Goal: Navigation & Orientation: Go to known website

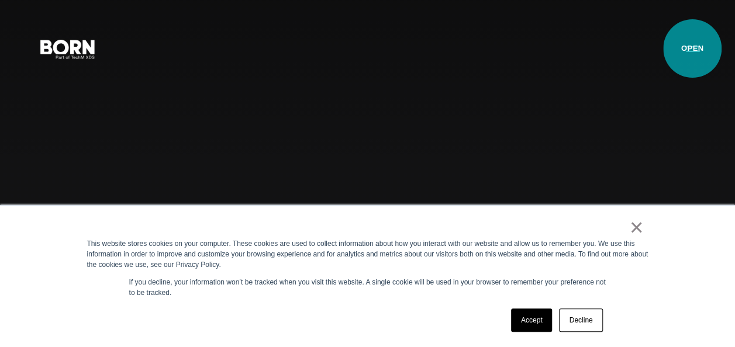
click at [692, 49] on button "Primary Menu" at bounding box center [693, 48] width 28 height 25
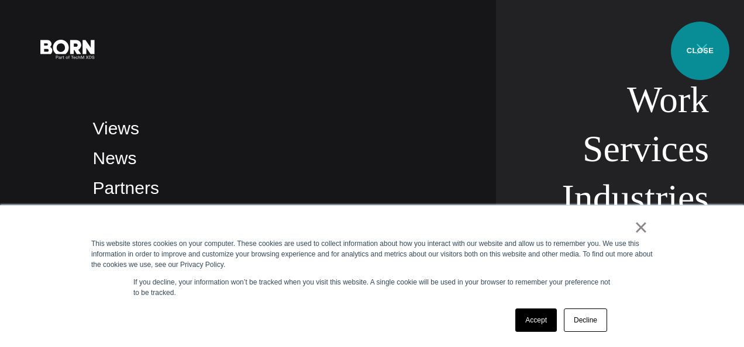
click at [700, 51] on button "Primary Menu" at bounding box center [702, 48] width 28 height 25
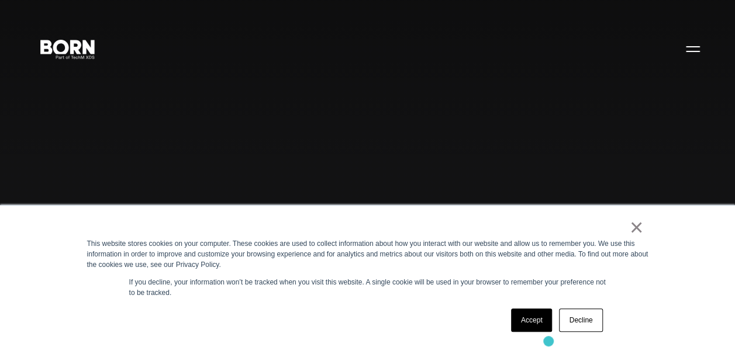
drag, startPoint x: 75, startPoint y: 237, endPoint x: 550, endPoint y: 342, distance: 486.2
click at [550, 342] on div "× This website stores cookies on your computer. These cookies are used to colle…" at bounding box center [367, 277] width 585 height 142
click at [364, 303] on div "× This website stores cookies on your computer. These cookies are used to colle…" at bounding box center [367, 277] width 585 height 142
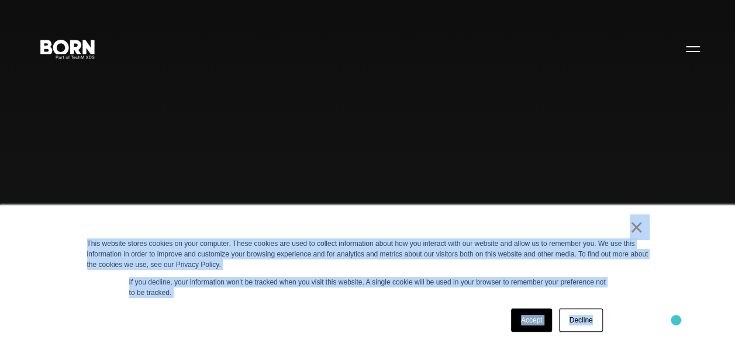
drag, startPoint x: 582, startPoint y: 225, endPoint x: 676, endPoint y: 320, distance: 134.0
click at [676, 320] on div "× This website stores cookies on your computer. These cookies are used to colle…" at bounding box center [367, 276] width 735 height 142
drag, startPoint x: 676, startPoint y: 320, endPoint x: 627, endPoint y: 276, distance: 66.2
click at [627, 276] on div "× This website stores cookies on your computer. These cookies are used to colle…" at bounding box center [367, 277] width 585 height 142
drag, startPoint x: 546, startPoint y: 226, endPoint x: 637, endPoint y: 297, distance: 115.0
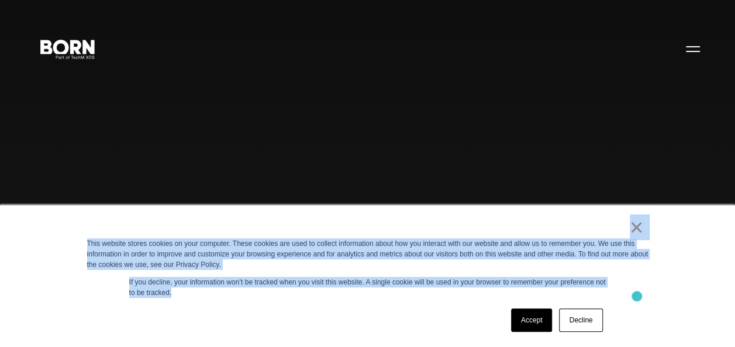
click at [637, 297] on div "× This website stores cookies on your computer. These cookies are used to colle…" at bounding box center [367, 277] width 585 height 142
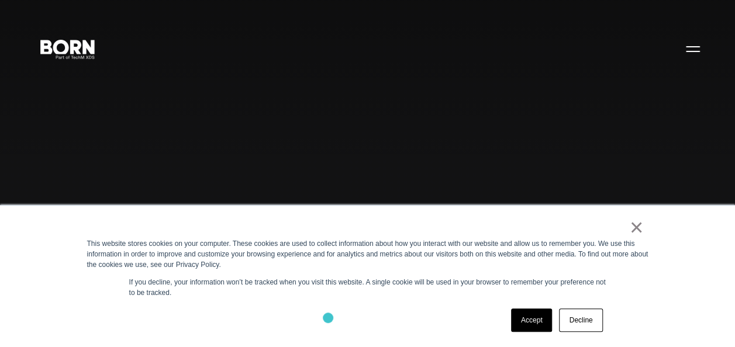
click at [328, 318] on div "Accept Decline" at bounding box center [346, 320] width 519 height 30
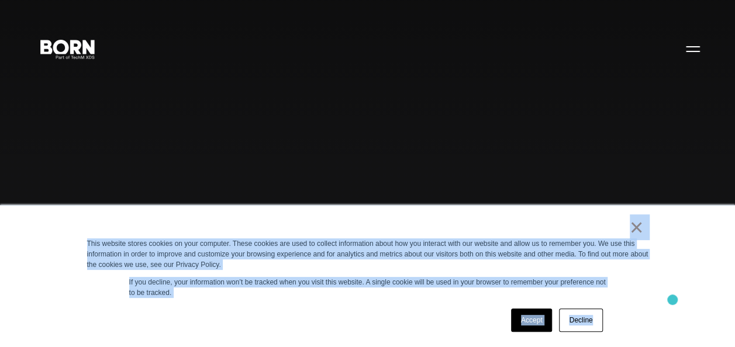
drag, startPoint x: 539, startPoint y: 229, endPoint x: 691, endPoint y: 300, distance: 167.2
click at [691, 300] on div "× This website stores cookies on your computer. These cookies are used to colle…" at bounding box center [367, 276] width 735 height 142
click at [364, 303] on div "× This website stores cookies on your computer. These cookies are used to colle…" at bounding box center [367, 277] width 585 height 142
drag, startPoint x: 308, startPoint y: 228, endPoint x: 604, endPoint y: 325, distance: 312.2
click at [604, 325] on div "× This website stores cookies on your computer. These cookies are used to colle…" at bounding box center [367, 277] width 585 height 142
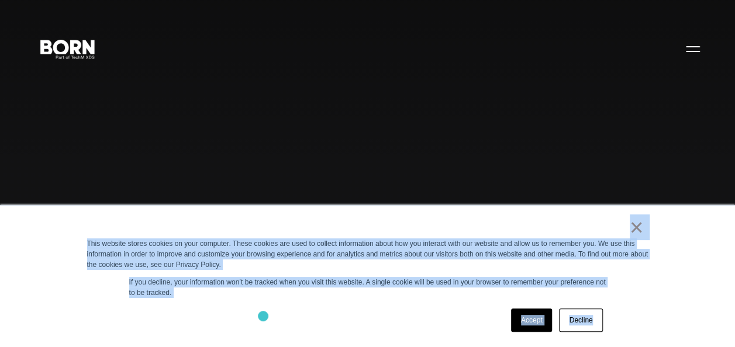
click at [263, 316] on div "Accept Decline" at bounding box center [346, 320] width 519 height 30
drag, startPoint x: 440, startPoint y: 213, endPoint x: 609, endPoint y: 347, distance: 216.0
click at [387, 314] on div "Accept Decline" at bounding box center [346, 320] width 519 height 30
drag, startPoint x: 490, startPoint y: 229, endPoint x: 613, endPoint y: 312, distance: 149.2
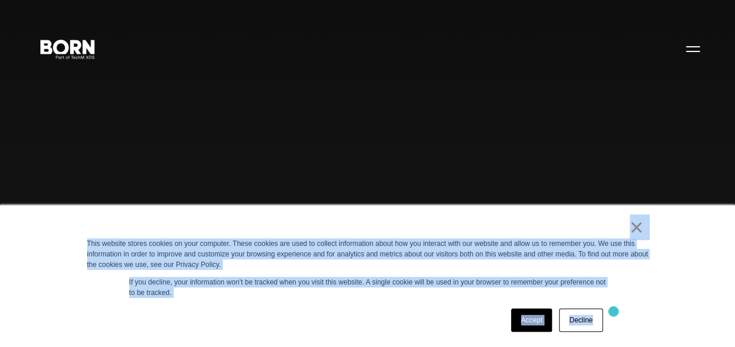
click at [613, 312] on div "× This website stores cookies on your computer. These cookies are used to colle…" at bounding box center [367, 277] width 585 height 142
click at [372, 313] on div "Accept Decline" at bounding box center [346, 320] width 519 height 30
drag, startPoint x: 482, startPoint y: 223, endPoint x: 625, endPoint y: 305, distance: 165.0
click at [625, 305] on div "× This website stores cookies on your computer. These cookies are used to colle…" at bounding box center [367, 277] width 585 height 142
click at [388, 312] on div "Accept Decline" at bounding box center [346, 320] width 519 height 30
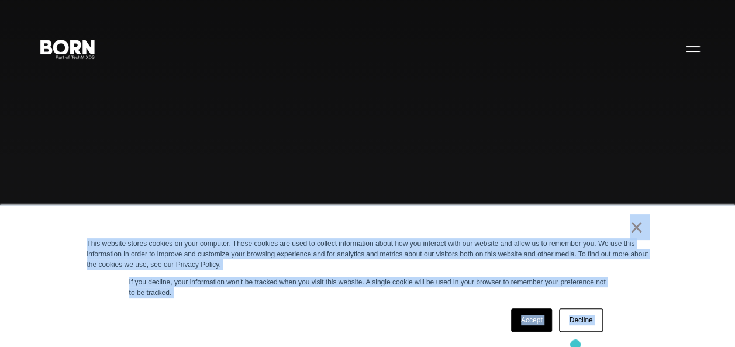
drag, startPoint x: 363, startPoint y: 225, endPoint x: 618, endPoint y: 357, distance: 286.9
click at [436, 326] on div "Accept Decline" at bounding box center [346, 320] width 519 height 30
drag, startPoint x: 490, startPoint y: 223, endPoint x: 671, endPoint y: 317, distance: 204.3
click at [671, 317] on div "× This website stores cookies on your computer. These cookies are used to colle…" at bounding box center [367, 276] width 735 height 142
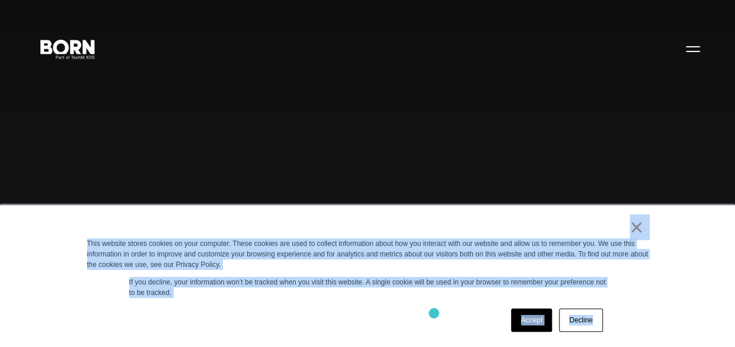
click at [434, 313] on div "Accept Decline" at bounding box center [346, 320] width 519 height 30
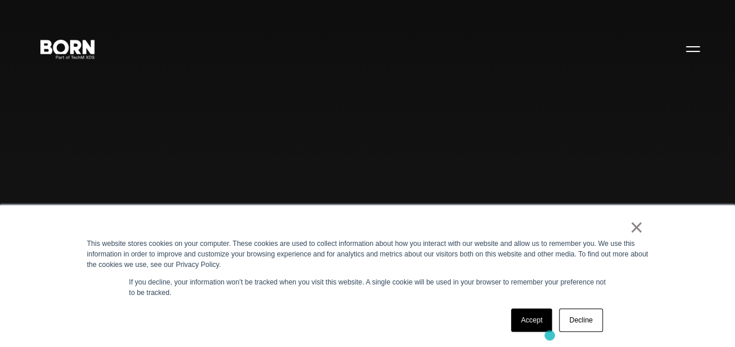
drag, startPoint x: 144, startPoint y: 225, endPoint x: 550, endPoint y: 335, distance: 420.7
click at [550, 335] on div "× This website stores cookies on your computer. These cookies are used to colle…" at bounding box center [367, 277] width 585 height 142
click at [278, 309] on div "Accept Decline" at bounding box center [346, 320] width 519 height 30
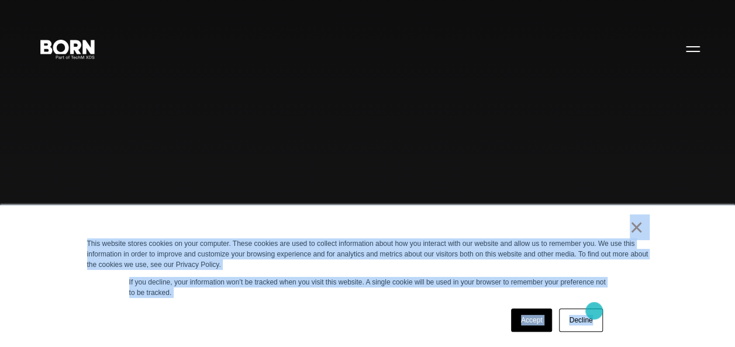
drag, startPoint x: 474, startPoint y: 227, endPoint x: 594, endPoint y: 311, distance: 146.5
click at [594, 311] on div "× This website stores cookies on your computer. These cookies are used to colle…" at bounding box center [367, 277] width 585 height 142
click at [375, 293] on p "If you decline, your information won’t be tracked when you visit this website. …" at bounding box center [367, 287] width 477 height 21
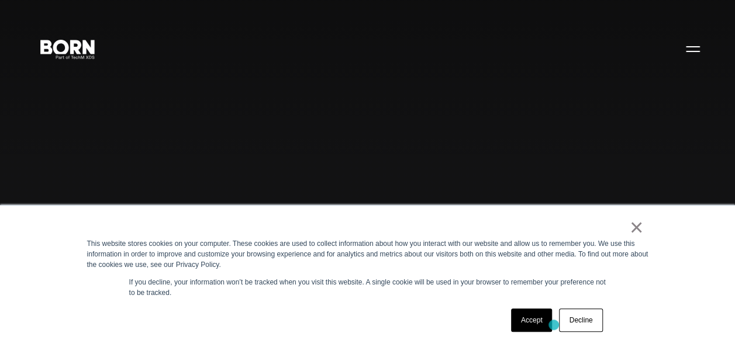
drag, startPoint x: 422, startPoint y: 213, endPoint x: 554, endPoint y: 326, distance: 173.9
click at [554, 326] on div "× This website stores cookies on your computer. These cookies are used to colle…" at bounding box center [367, 277] width 585 height 142
drag, startPoint x: 554, startPoint y: 326, endPoint x: 406, endPoint y: 323, distance: 148.0
click at [406, 323] on div "Accept Decline" at bounding box center [346, 320] width 519 height 30
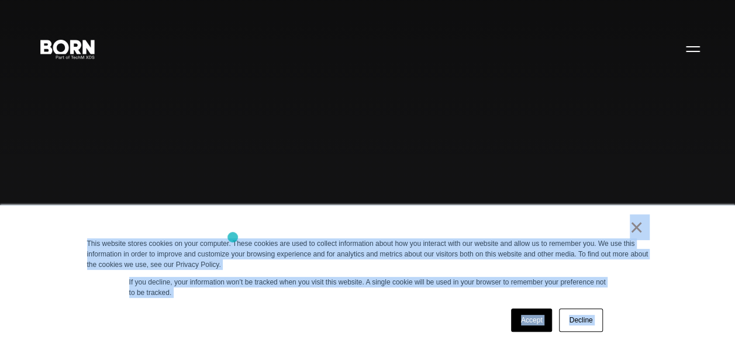
drag, startPoint x: 119, startPoint y: 205, endPoint x: 233, endPoint y: 237, distance: 118.1
drag, startPoint x: 233, startPoint y: 237, endPoint x: 240, endPoint y: 302, distance: 65.3
click at [240, 302] on div "× This website stores cookies on your computer. These cookies are used to colle…" at bounding box center [367, 277] width 585 height 142
click at [54, 236] on div "× This website stores cookies on your computer. These cookies are used to colle…" at bounding box center [367, 276] width 735 height 142
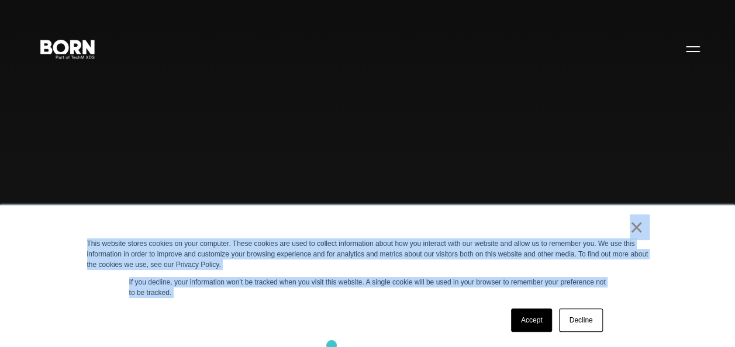
drag, startPoint x: 128, startPoint y: 251, endPoint x: 332, endPoint y: 346, distance: 225.3
click at [332, 346] on div "× This website stores cookies on your computer. These cookies are used to colle…" at bounding box center [367, 277] width 585 height 142
drag, startPoint x: 332, startPoint y: 346, endPoint x: 234, endPoint y: 308, distance: 105.6
click at [234, 308] on div "Accept Decline" at bounding box center [346, 320] width 519 height 30
click at [75, 235] on div "× This website stores cookies on your computer. These cookies are used to colle…" at bounding box center [367, 277] width 585 height 142
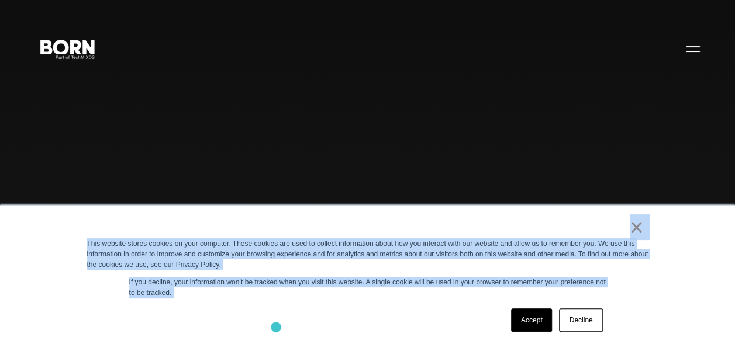
drag, startPoint x: 77, startPoint y: 231, endPoint x: 277, endPoint y: 328, distance: 222.1
click at [277, 328] on div "× This website stores cookies on your computer. These cookies are used to colle…" at bounding box center [367, 277] width 585 height 142
drag, startPoint x: 277, startPoint y: 328, endPoint x: 249, endPoint y: 312, distance: 32.4
click at [249, 312] on div "Accept Decline" at bounding box center [346, 320] width 519 height 30
click at [144, 226] on div "×" at bounding box center [365, 230] width 557 height 16
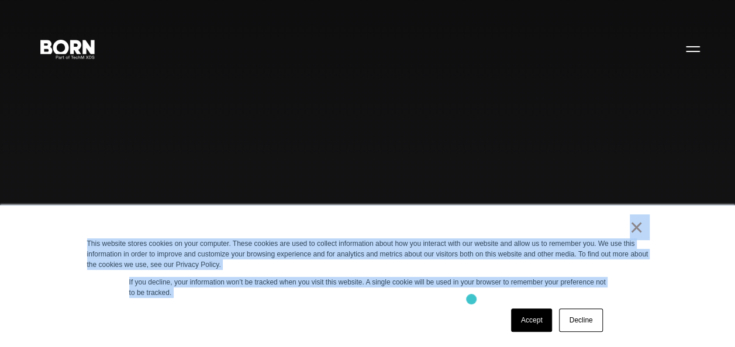
drag, startPoint x: 308, startPoint y: 229, endPoint x: 474, endPoint y: 299, distance: 180.0
click at [474, 299] on div "× This website stores cookies on your computer. These cookies are used to colle…" at bounding box center [367, 277] width 585 height 142
drag, startPoint x: 474, startPoint y: 299, endPoint x: 412, endPoint y: 312, distance: 63.3
click at [412, 312] on div "Accept Decline" at bounding box center [346, 320] width 519 height 30
click at [315, 309] on div "Accept Decline" at bounding box center [346, 320] width 519 height 30
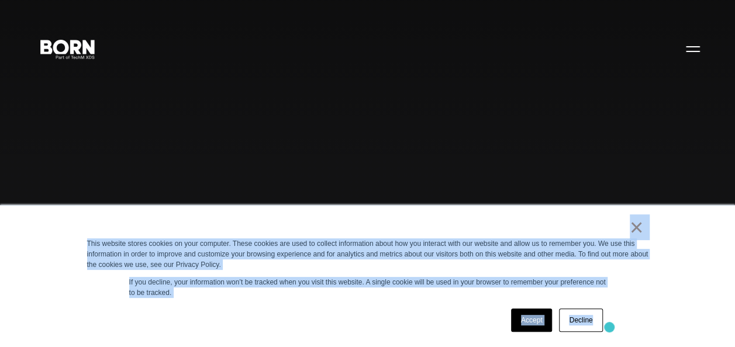
drag, startPoint x: 446, startPoint y: 230, endPoint x: 611, endPoint y: 328, distance: 191.7
click at [611, 328] on div "× This website stores cookies on your computer. These cookies are used to colle…" at bounding box center [367, 277] width 585 height 142
click at [362, 312] on div "Accept Decline" at bounding box center [346, 320] width 519 height 30
drag, startPoint x: 553, startPoint y: 221, endPoint x: 664, endPoint y: 299, distance: 136.0
click at [664, 299] on div "× This website stores cookies on your computer. These cookies are used to colle…" at bounding box center [367, 276] width 735 height 142
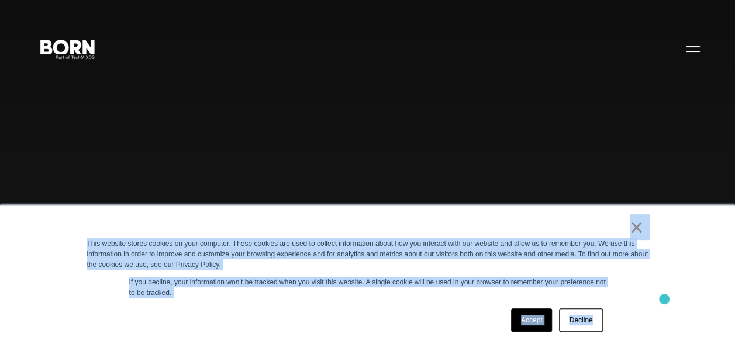
drag, startPoint x: 664, startPoint y: 299, endPoint x: 627, endPoint y: 298, distance: 37.5
click at [627, 298] on div "× This website stores cookies on your computer. These cookies are used to colle…" at bounding box center [367, 277] width 585 height 142
click at [301, 333] on div "Accept Decline" at bounding box center [346, 320] width 519 height 30
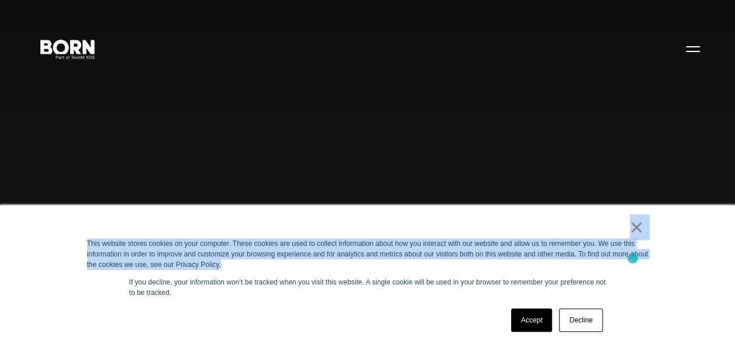
drag, startPoint x: 174, startPoint y: 218, endPoint x: 633, endPoint y: 260, distance: 461.0
click at [633, 260] on div "× This website stores cookies on your computer. These cookies are used to colle…" at bounding box center [367, 277] width 585 height 142
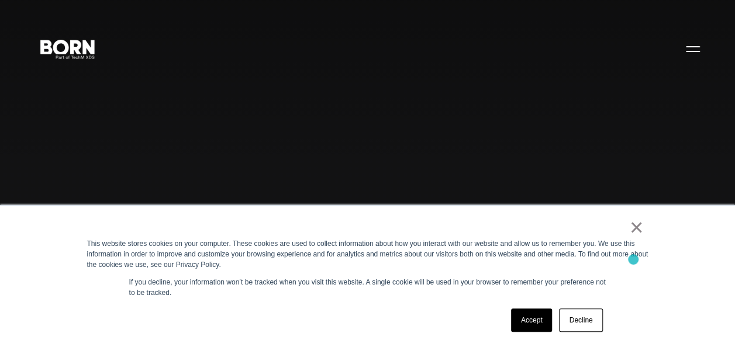
drag, startPoint x: 633, startPoint y: 260, endPoint x: 640, endPoint y: 282, distance: 23.3
click at [640, 282] on div "× This website stores cookies on your computer. These cookies are used to colle…" at bounding box center [367, 277] width 585 height 142
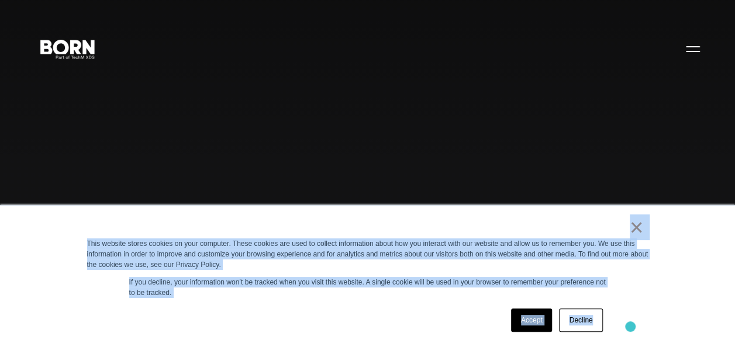
drag, startPoint x: 491, startPoint y: 212, endPoint x: 631, endPoint y: 326, distance: 180.8
click at [631, 326] on div "× This website stores cookies on your computer. These cookies are used to colle…" at bounding box center [367, 277] width 585 height 142
click at [366, 308] on div "Accept Decline" at bounding box center [346, 320] width 519 height 30
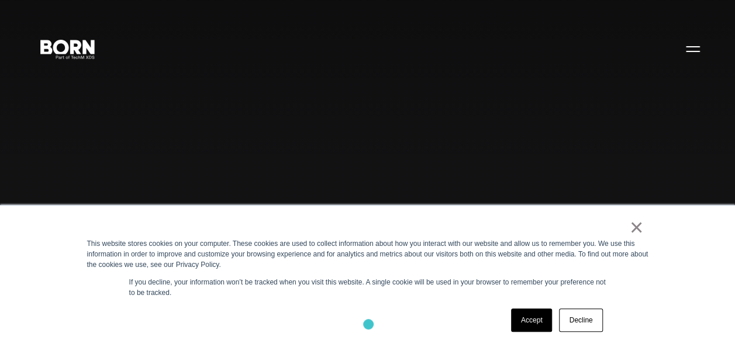
click at [368, 324] on div "Accept Decline" at bounding box center [346, 320] width 519 height 30
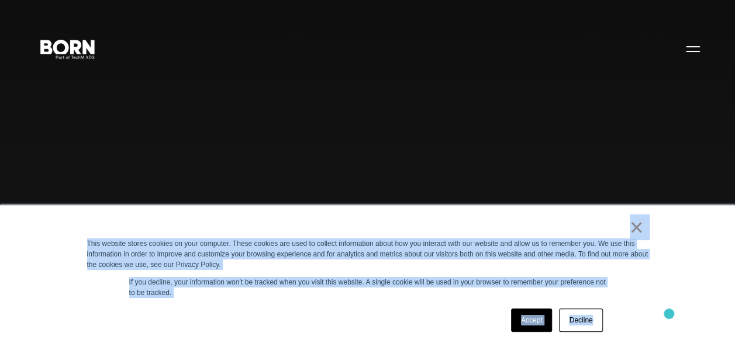
drag, startPoint x: 532, startPoint y: 215, endPoint x: 670, endPoint y: 314, distance: 169.3
click at [670, 314] on div "× This website stores cookies on your computer. These cookies are used to colle…" at bounding box center [367, 276] width 735 height 142
click at [358, 301] on div "× This website stores cookies on your computer. These cookies are used to colle…" at bounding box center [367, 277] width 585 height 142
drag, startPoint x: 509, startPoint y: 237, endPoint x: 595, endPoint y: 319, distance: 119.1
click at [595, 319] on div "× This website stores cookies on your computer. These cookies are used to colle…" at bounding box center [367, 277] width 585 height 142
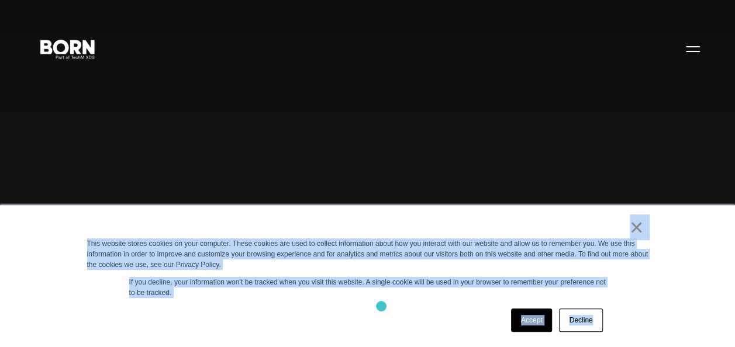
click at [381, 306] on div "Accept Decline" at bounding box center [346, 320] width 519 height 30
drag, startPoint x: 284, startPoint y: 223, endPoint x: 526, endPoint y: 363, distance: 279.1
click at [361, 316] on div "Accept Decline" at bounding box center [346, 320] width 519 height 30
drag, startPoint x: 368, startPoint y: 235, endPoint x: 518, endPoint y: 317, distance: 170.1
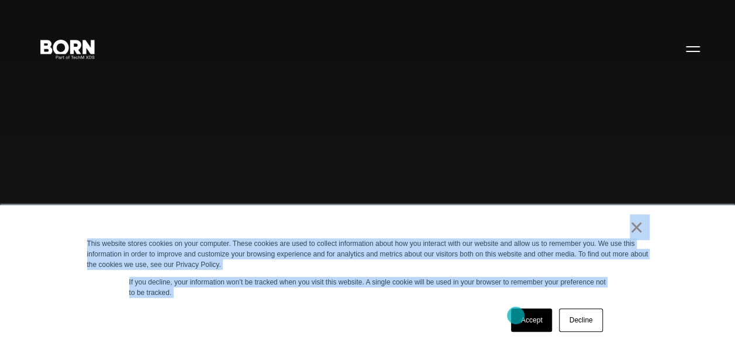
click at [518, 317] on div "× This website stores cookies on your computer. These cookies are used to colle…" at bounding box center [367, 277] width 585 height 142
click at [345, 315] on div "Accept Decline" at bounding box center [346, 320] width 519 height 30
drag, startPoint x: 187, startPoint y: 233, endPoint x: 626, endPoint y: 320, distance: 447.3
click at [626, 320] on div "× This website stores cookies on your computer. These cookies are used to colle…" at bounding box center [367, 277] width 585 height 142
click at [354, 306] on div "Accept Decline" at bounding box center [346, 320] width 519 height 30
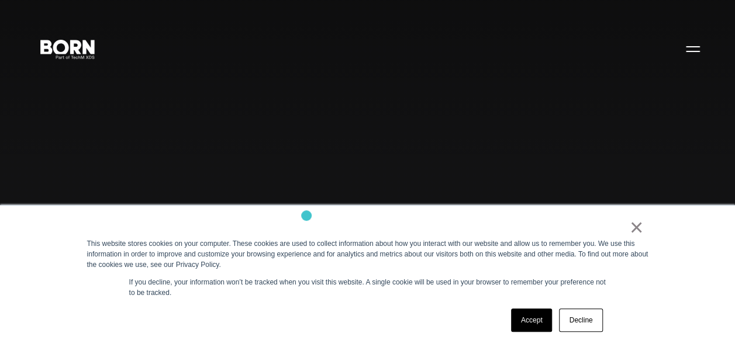
click at [306, 216] on div "× This website stores cookies on your computer. These cookies are used to colle…" at bounding box center [367, 277] width 585 height 142
drag, startPoint x: 306, startPoint y: 216, endPoint x: 534, endPoint y: 308, distance: 245.3
click at [534, 308] on div "× This website stores cookies on your computer. These cookies are used to colle…" at bounding box center [367, 277] width 585 height 142
click at [364, 305] on div "× This website stores cookies on your computer. These cookies are used to colle…" at bounding box center [367, 277] width 585 height 142
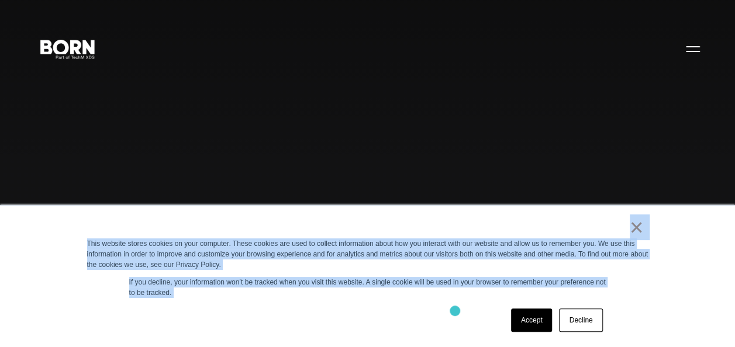
drag, startPoint x: 287, startPoint y: 211, endPoint x: 459, endPoint y: 314, distance: 200.4
click at [459, 314] on div "× This website stores cookies on your computer. These cookies are used to colle…" at bounding box center [367, 277] width 585 height 142
drag, startPoint x: 459, startPoint y: 314, endPoint x: 342, endPoint y: 318, distance: 117.0
click at [342, 318] on div "Accept Decline" at bounding box center [346, 320] width 519 height 30
click at [339, 303] on div "× This website stores cookies on your computer. These cookies are used to colle…" at bounding box center [367, 277] width 585 height 142
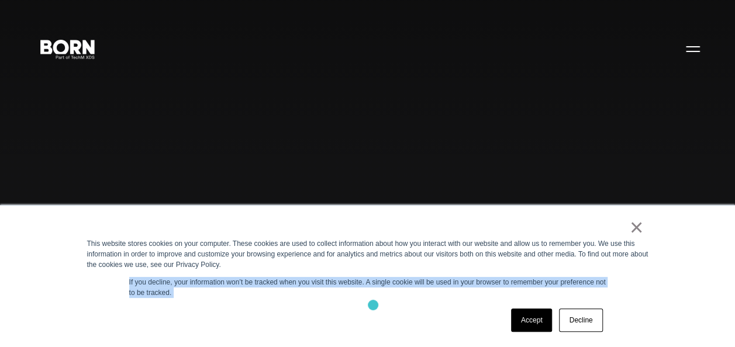
drag, startPoint x: 322, startPoint y: 268, endPoint x: 385, endPoint y: 319, distance: 81.0
click at [385, 319] on div "× This website stores cookies on your computer. These cookies are used to colle…" at bounding box center [367, 277] width 585 height 142
drag, startPoint x: 385, startPoint y: 319, endPoint x: 297, endPoint y: 322, distance: 87.8
click at [297, 322] on div "Accept Decline" at bounding box center [346, 320] width 519 height 30
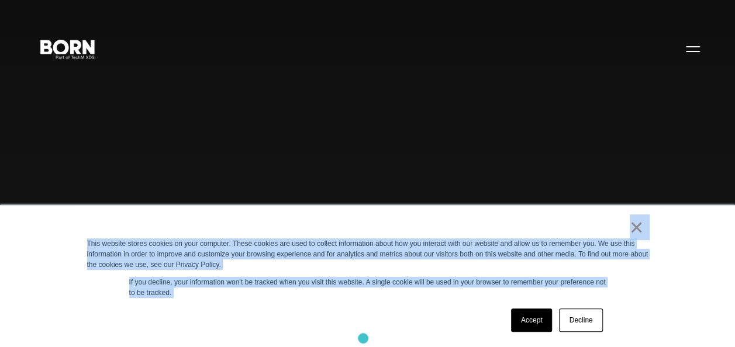
drag, startPoint x: 51, startPoint y: 226, endPoint x: 363, endPoint y: 338, distance: 331.7
click at [363, 338] on div "× This website stores cookies on your computer. These cookies are used to colle…" at bounding box center [367, 276] width 735 height 142
drag, startPoint x: 363, startPoint y: 338, endPoint x: 257, endPoint y: 306, distance: 111.0
click at [257, 306] on div "Accept Decline" at bounding box center [346, 320] width 519 height 30
click at [411, 313] on div "Accept Decline" at bounding box center [346, 320] width 519 height 30
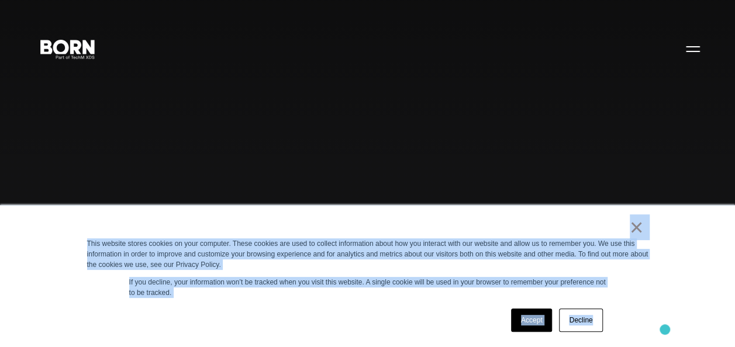
drag, startPoint x: 561, startPoint y: 216, endPoint x: 665, endPoint y: 330, distance: 154.0
click at [665, 330] on div "× This website stores cookies on your computer. These cookies are used to colle…" at bounding box center [367, 276] width 735 height 142
drag, startPoint x: 665, startPoint y: 330, endPoint x: 622, endPoint y: 291, distance: 58.0
click at [622, 291] on div "× This website stores cookies on your computer. These cookies are used to colle…" at bounding box center [367, 277] width 585 height 142
click at [536, 218] on div "× This website stores cookies on your computer. These cookies are used to colle…" at bounding box center [367, 277] width 585 height 142
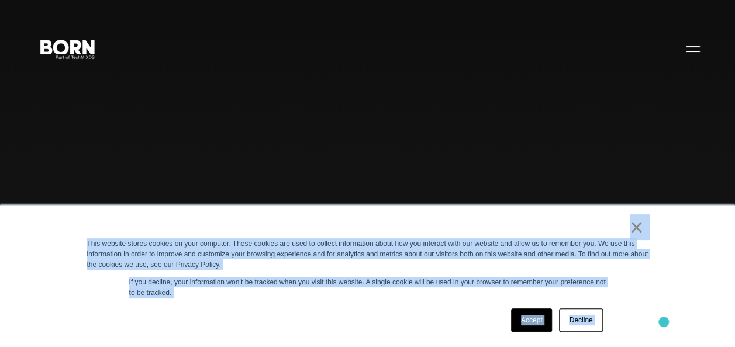
drag, startPoint x: 536, startPoint y: 218, endPoint x: 663, endPoint y: 323, distance: 165.0
click at [663, 323] on div "× This website stores cookies on your computer. These cookies are used to colle…" at bounding box center [367, 276] width 735 height 142
click at [437, 317] on div "Accept Decline" at bounding box center [346, 320] width 519 height 30
drag, startPoint x: 575, startPoint y: 227, endPoint x: 651, endPoint y: 325, distance: 123.9
click at [651, 325] on div "× This website stores cookies on your computer. These cookies are used to colle…" at bounding box center [367, 277] width 585 height 142
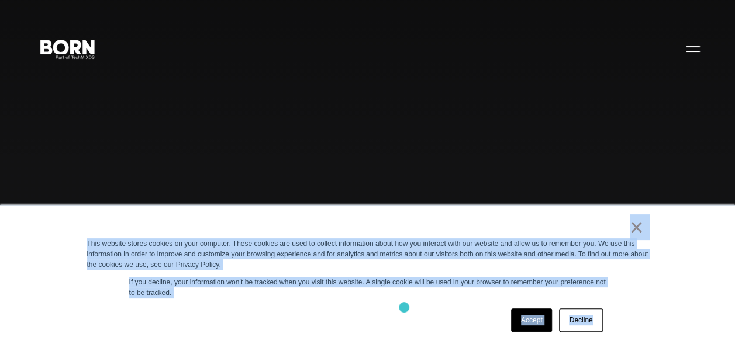
click at [404, 307] on div "Accept Decline" at bounding box center [346, 320] width 519 height 30
drag, startPoint x: 415, startPoint y: 226, endPoint x: 641, endPoint y: 295, distance: 236.6
click at [641, 295] on div "× This website stores cookies on your computer. These cookies are used to colle…" at bounding box center [367, 277] width 585 height 142
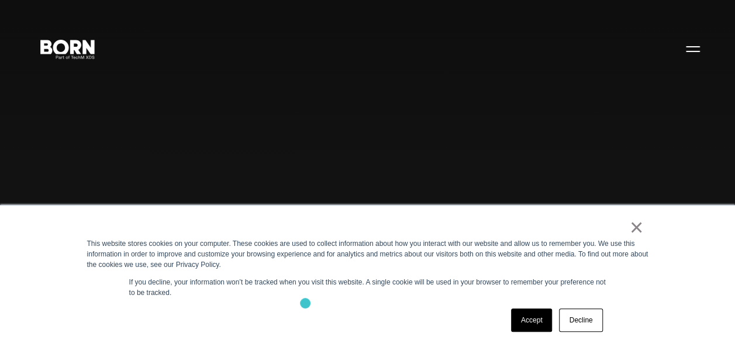
click at [305, 304] on div "× This website stores cookies on your computer. These cookies are used to colle…" at bounding box center [367, 277] width 585 height 142
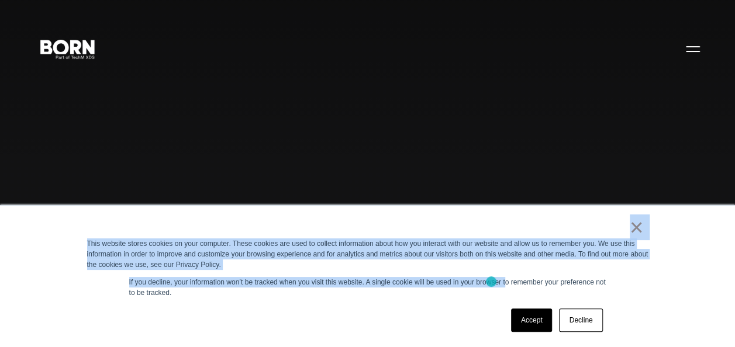
drag, startPoint x: 275, startPoint y: 229, endPoint x: 505, endPoint y: 285, distance: 236.6
click at [505, 285] on div "× This website stores cookies on your computer. These cookies are used to colle…" at bounding box center [367, 277] width 585 height 142
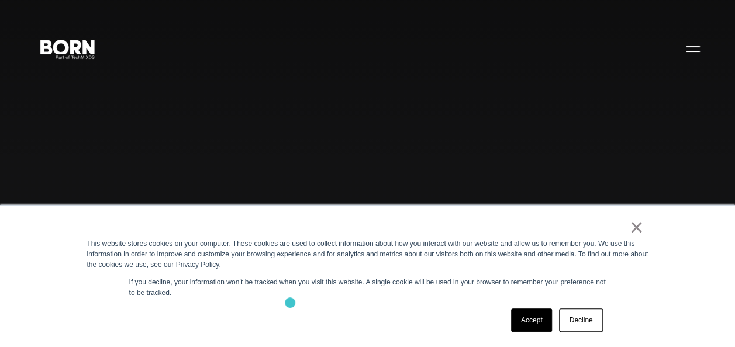
click at [290, 303] on div "× This website stores cookies on your computer. These cookies are used to colle…" at bounding box center [367, 277] width 585 height 142
